Goal: Transaction & Acquisition: Purchase product/service

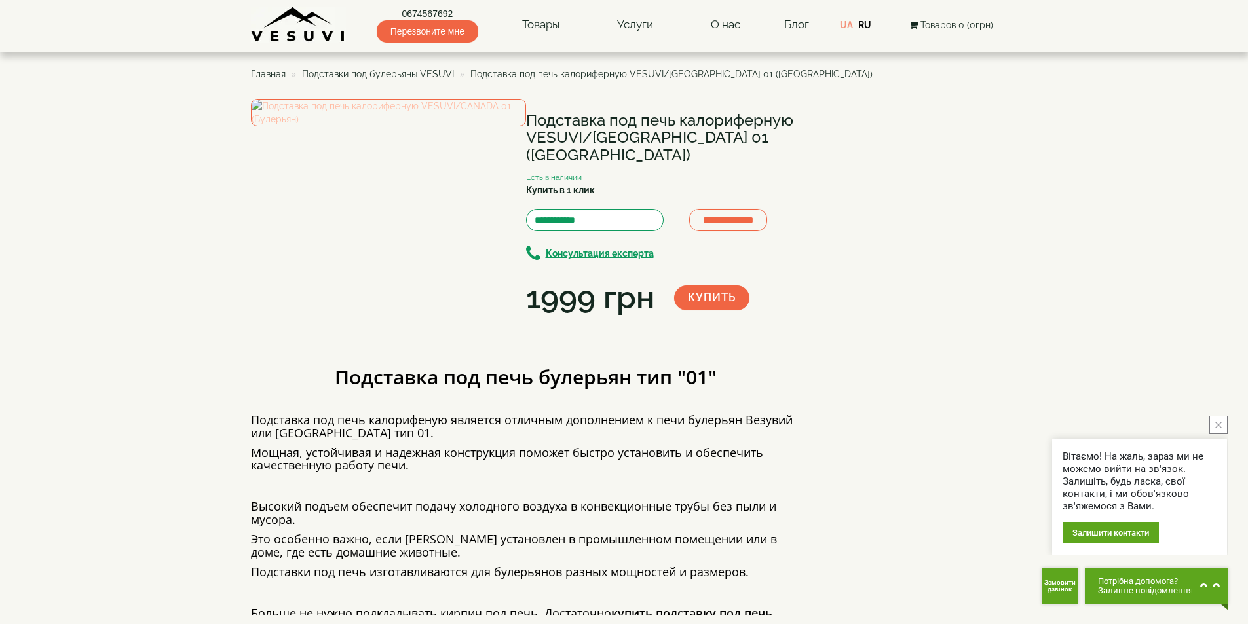
click at [416, 126] on img at bounding box center [388, 113] width 275 height 28
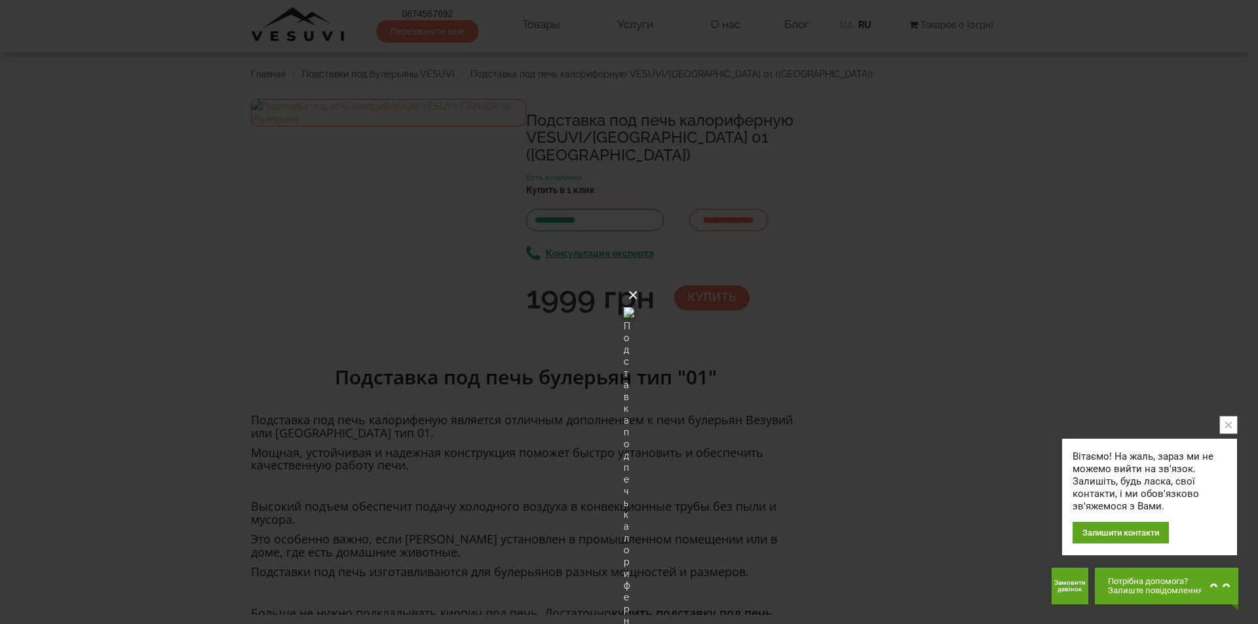
click at [638, 281] on button "×" at bounding box center [633, 295] width 10 height 29
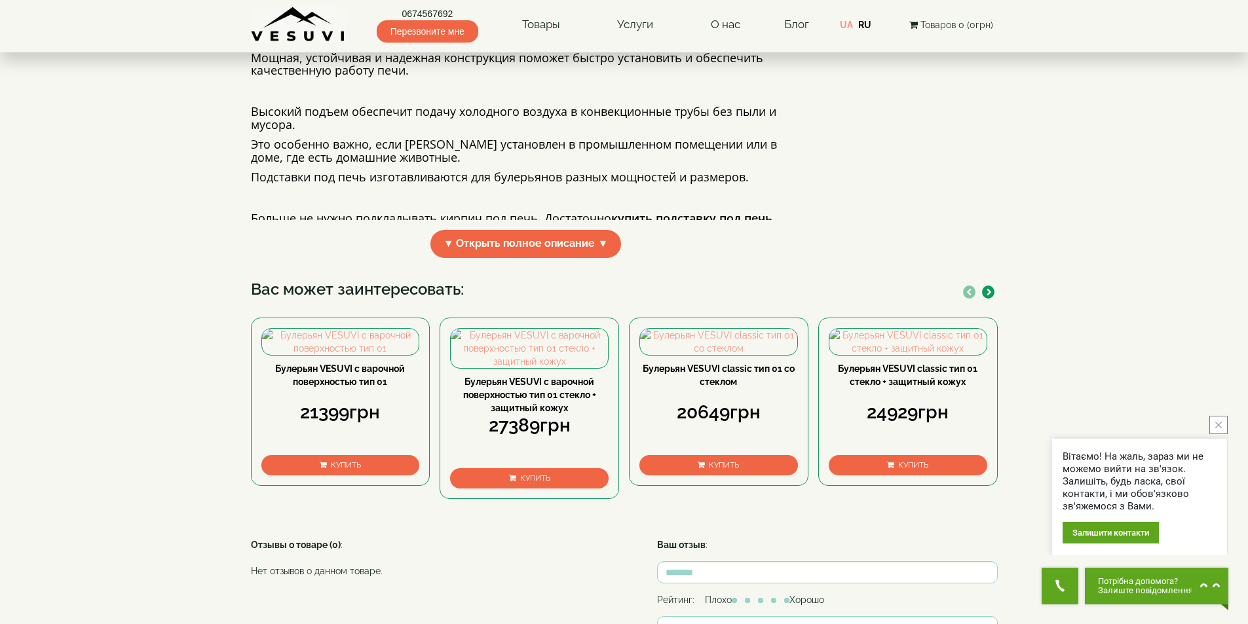
scroll to position [590, 0]
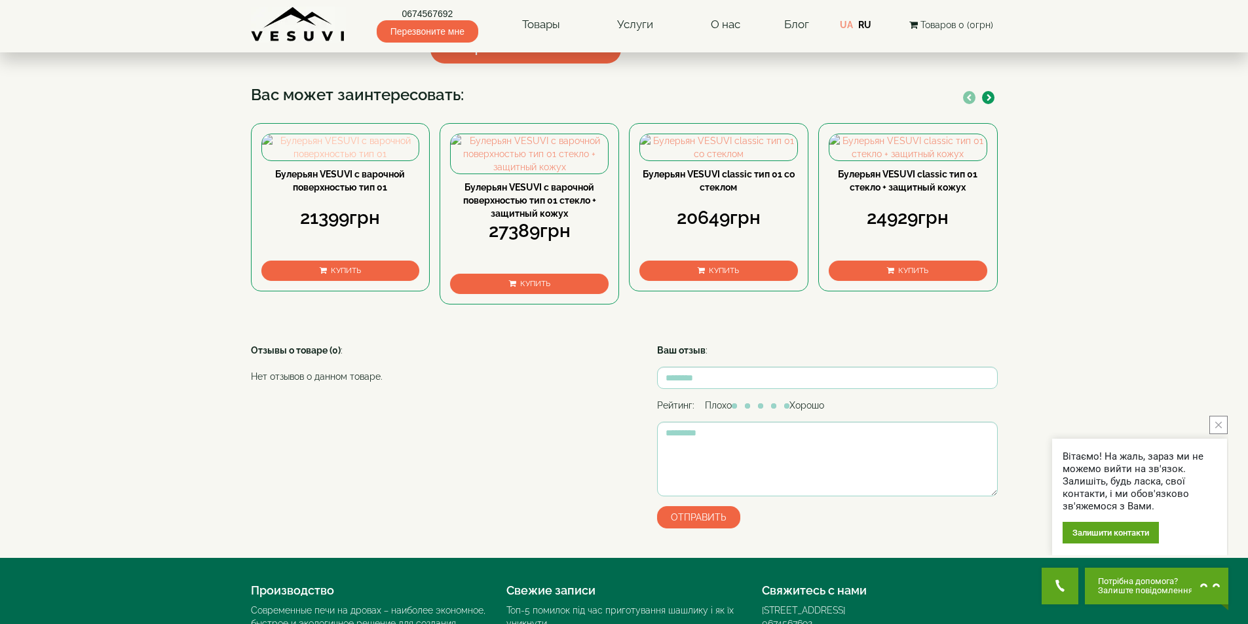
click at [377, 161] on img at bounding box center [340, 147] width 157 height 26
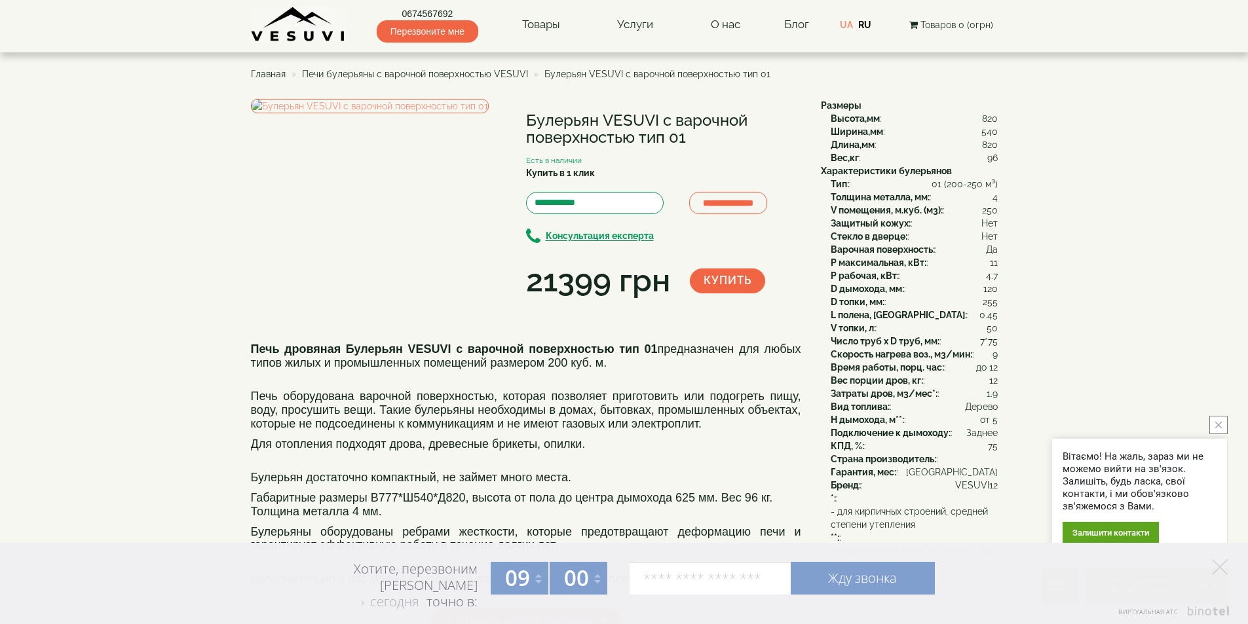
click at [500, 72] on span "Печи булерьяны с варочной поверхностью VESUVI" at bounding box center [415, 74] width 226 height 10
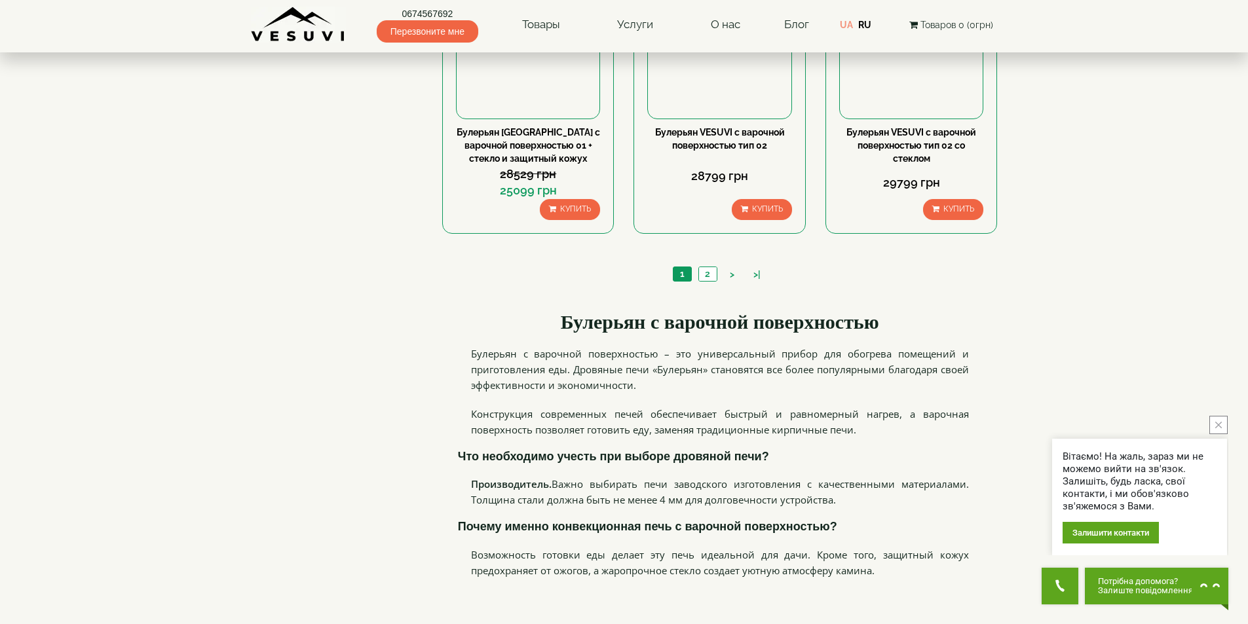
scroll to position [1376, 0]
click at [706, 271] on link "2" at bounding box center [707, 273] width 18 height 14
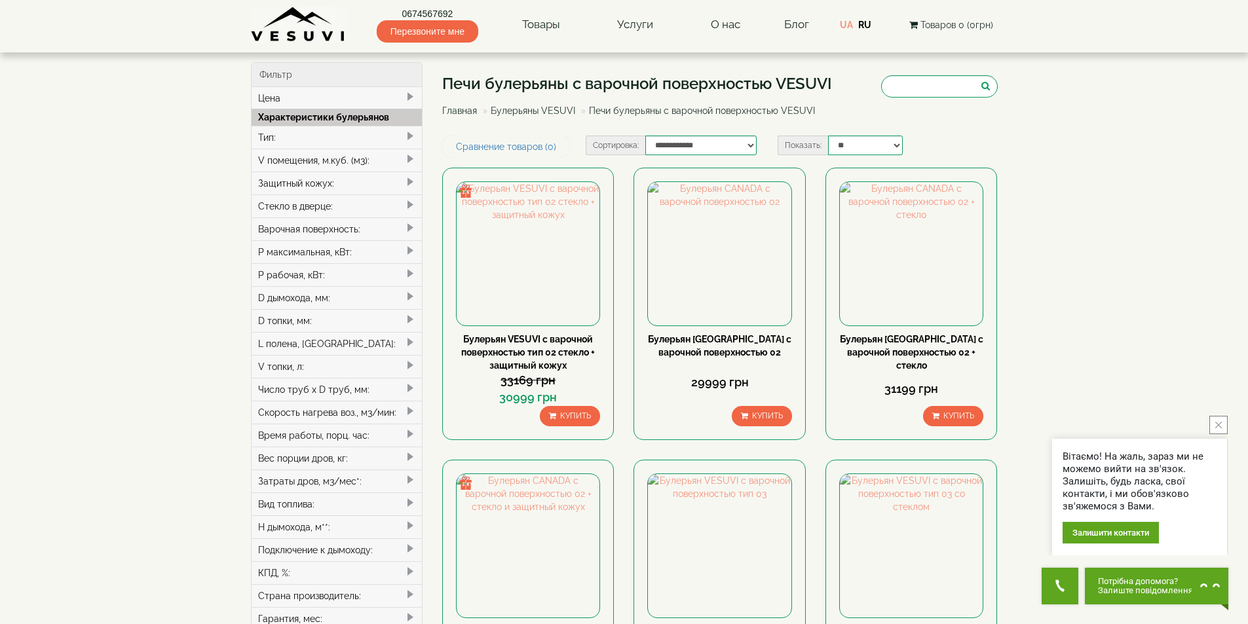
click at [554, 111] on link "Булерьяны VESUVI" at bounding box center [533, 110] width 85 height 10
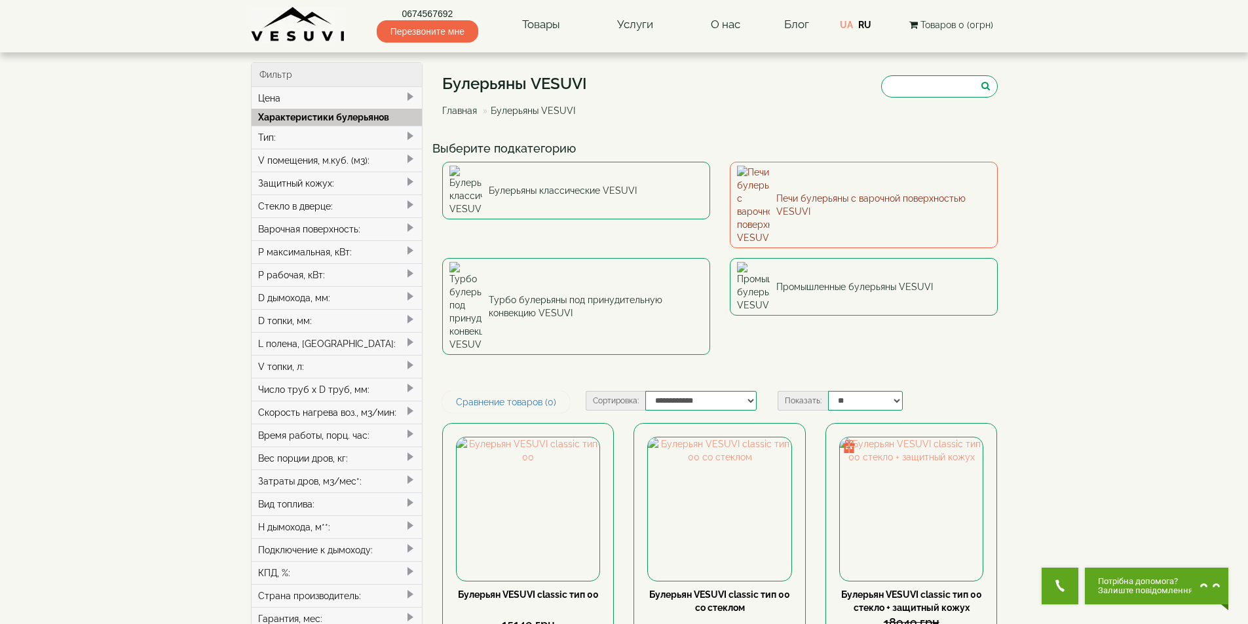
click at [807, 187] on link "Печи булерьяны с варочной поверхностью VESUVI" at bounding box center [864, 205] width 268 height 86
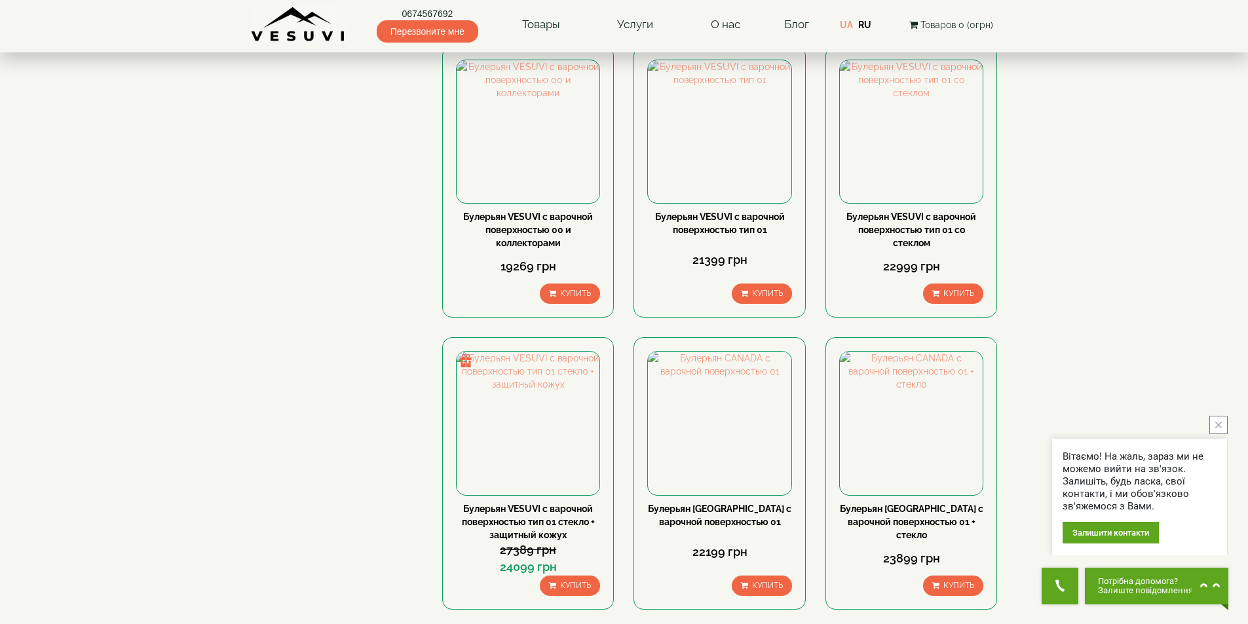
scroll to position [655, 0]
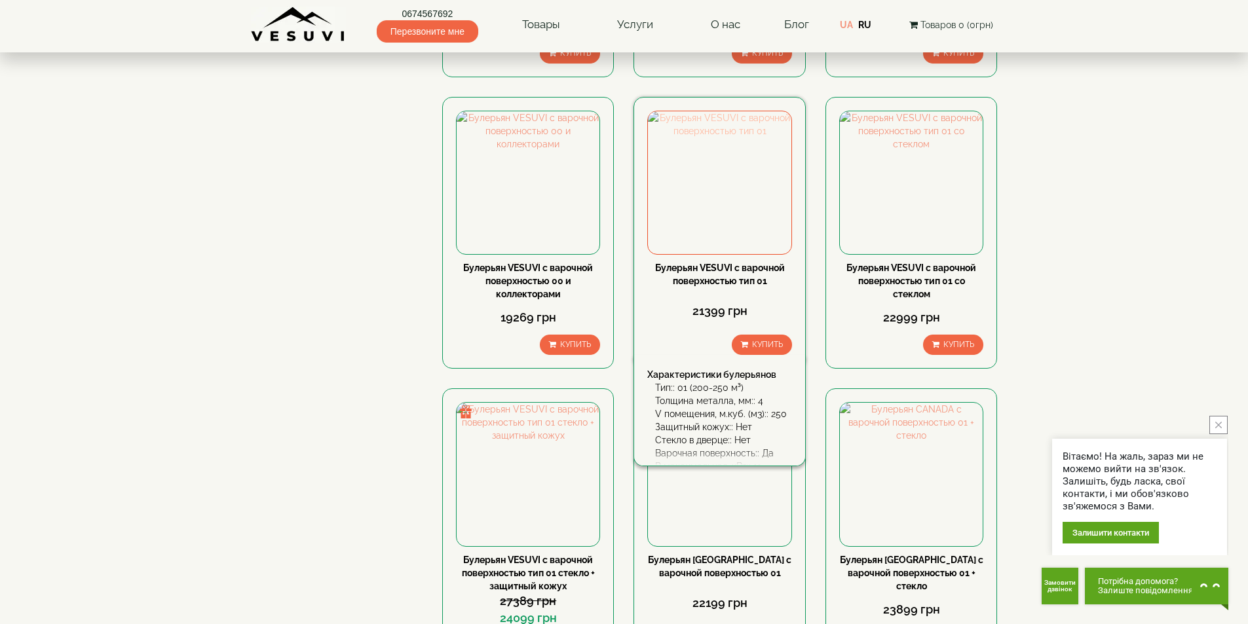
click at [726, 216] on img at bounding box center [719, 182] width 143 height 143
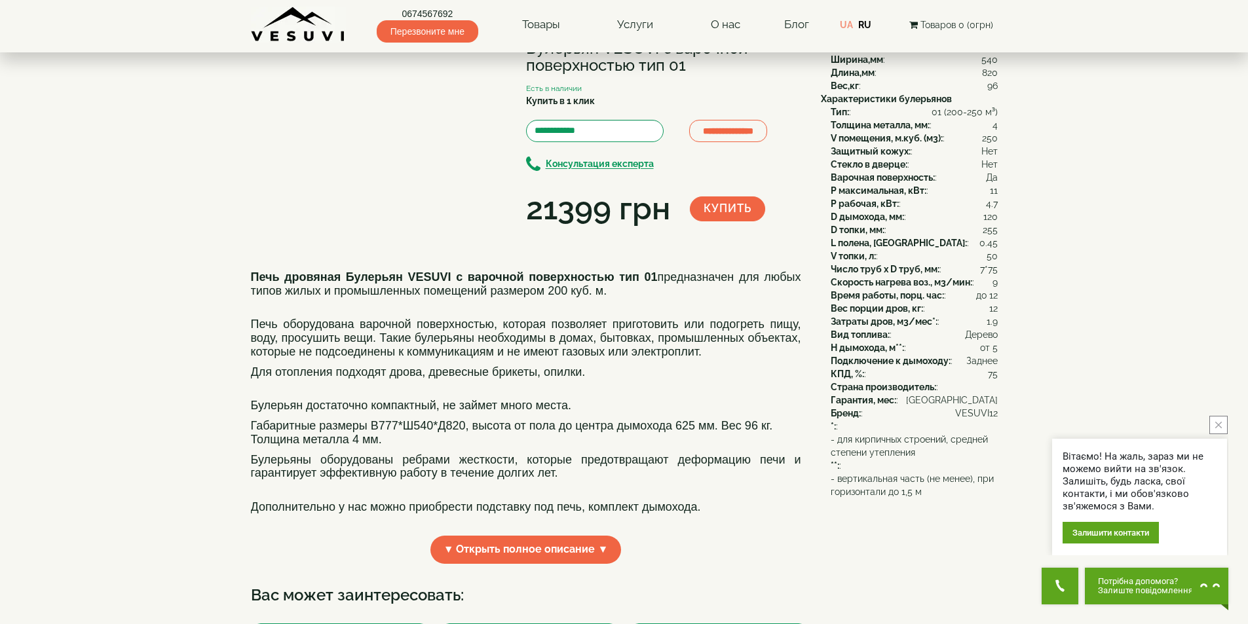
scroll to position [66, 0]
